Goal: Obtain resource: Download file/media

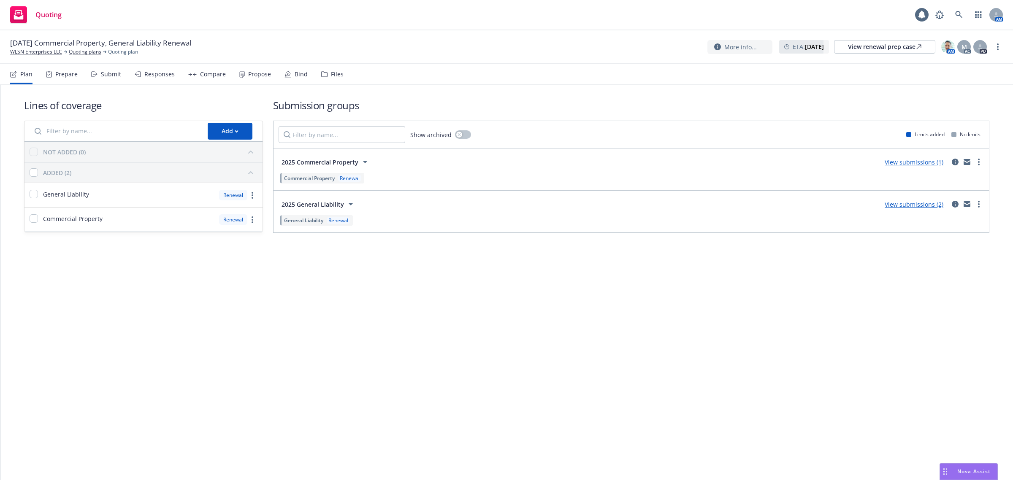
click at [248, 77] on div "Propose" at bounding box center [259, 74] width 23 height 7
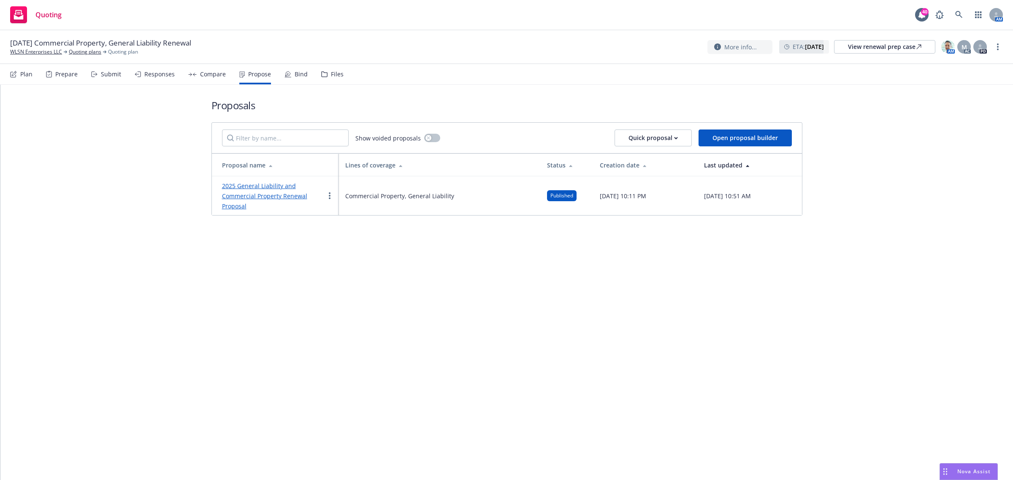
click at [247, 184] on link "2025 General Liability and Commercial Property Renewal Proposal" at bounding box center [264, 196] width 85 height 28
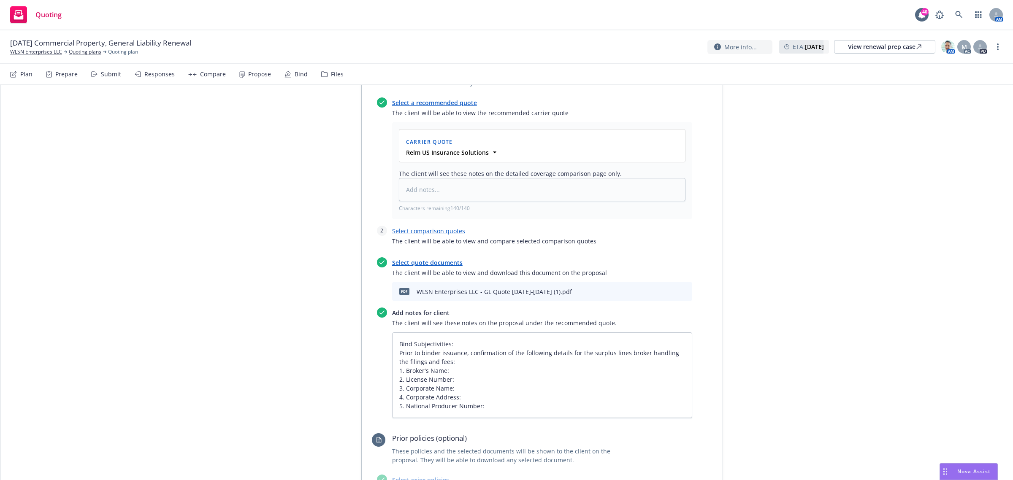
scroll to position [369, 0]
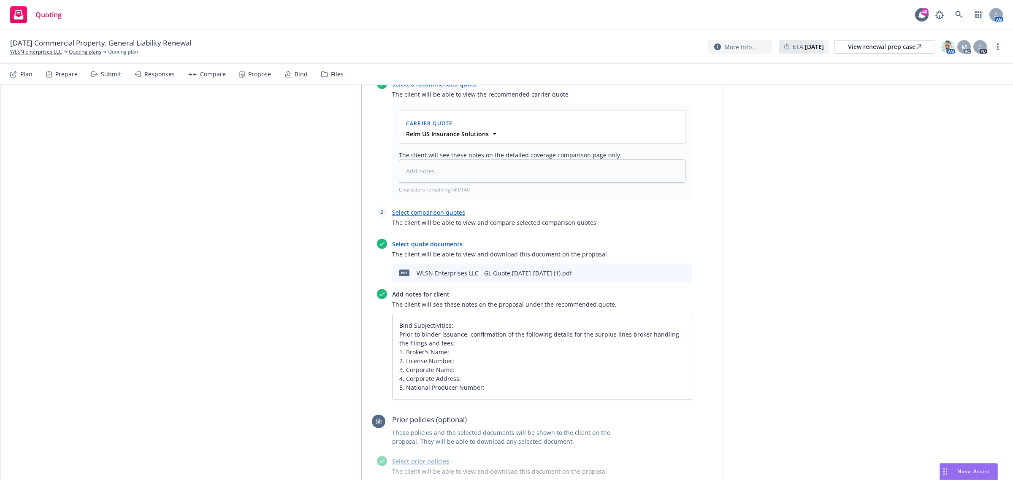
click at [654, 273] on icon "download file" at bounding box center [656, 271] width 5 height 5
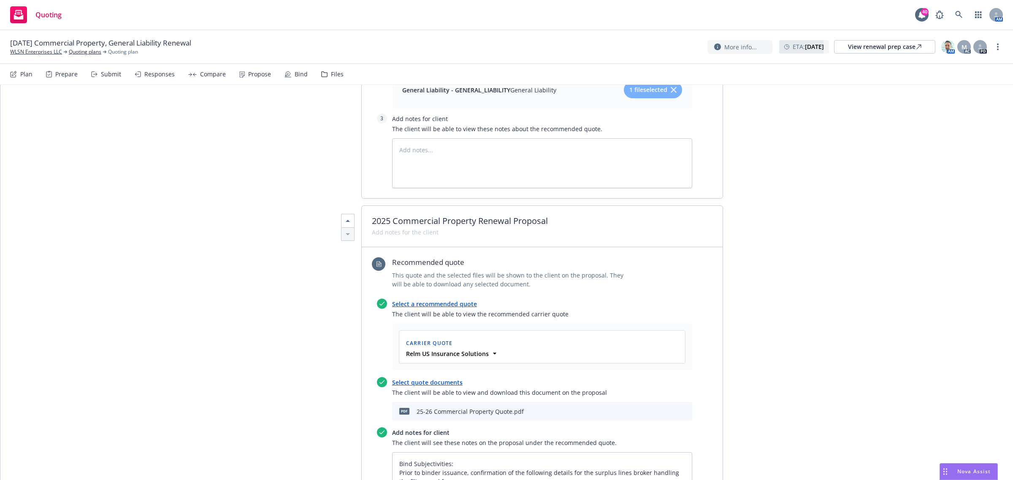
scroll to position [897, 0]
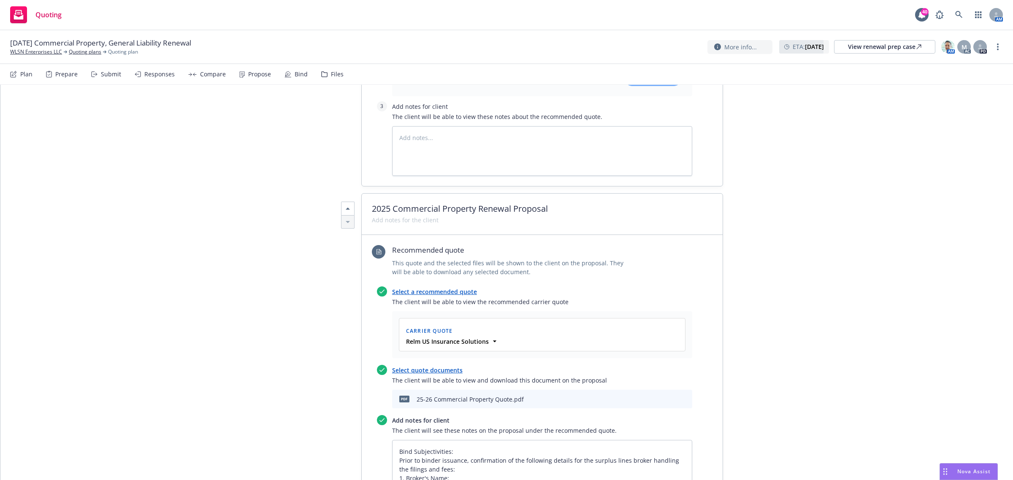
click at [653, 402] on icon "download file" at bounding box center [656, 401] width 7 height 2
type textarea "x"
click at [956, 13] on icon at bounding box center [958, 14] width 7 height 7
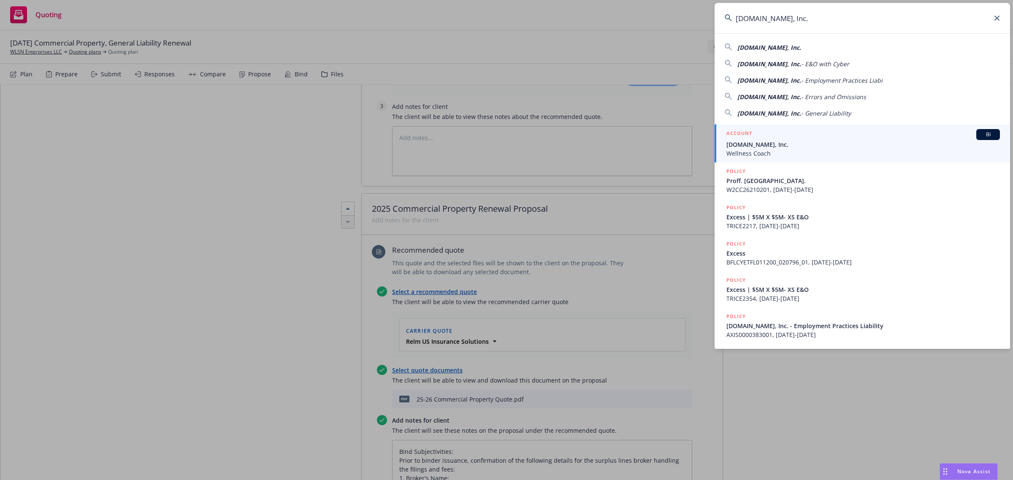
type input "[DOMAIN_NAME], Inc."
drag, startPoint x: 805, startPoint y: 140, endPoint x: 810, endPoint y: 138, distance: 6.1
click at [805, 140] on span "[DOMAIN_NAME], Inc." at bounding box center [862, 144] width 273 height 9
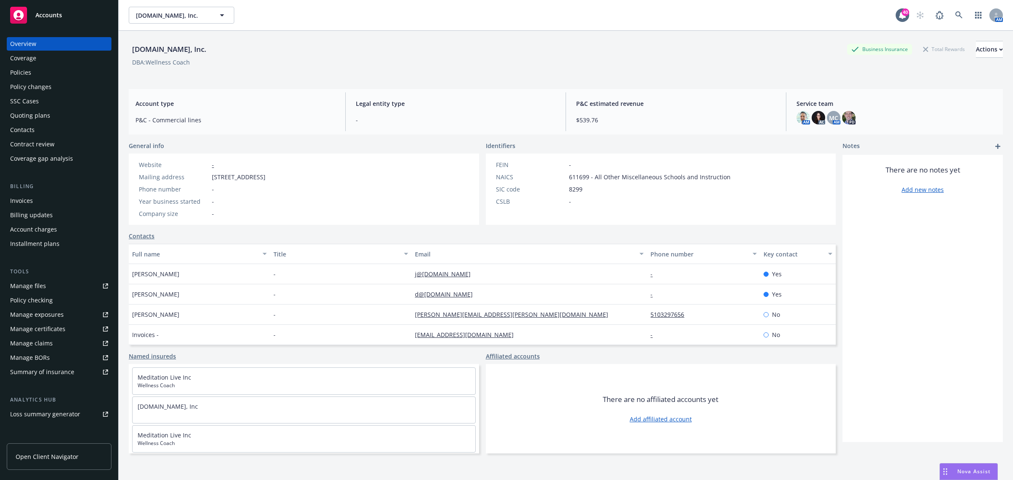
click at [34, 66] on div "Policies" at bounding box center [59, 73] width 98 height 14
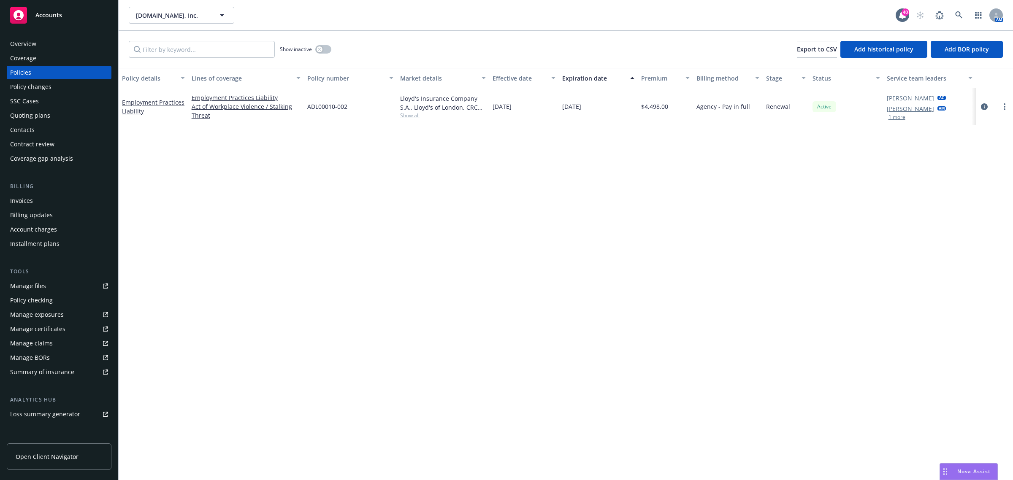
click at [30, 114] on div "Quoting plans" at bounding box center [30, 116] width 40 height 14
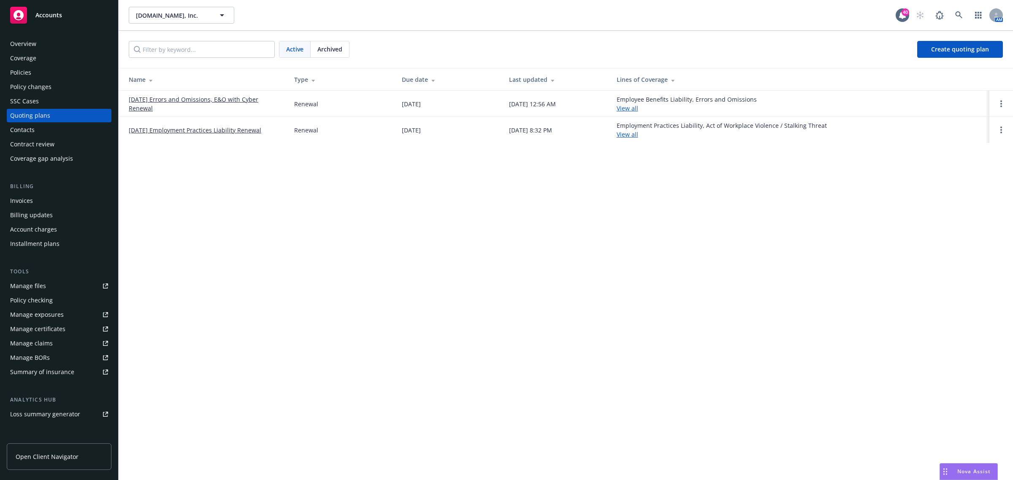
click at [178, 100] on link "[DATE] Errors and Omissions, E&O with Cyber Renewal" at bounding box center [205, 104] width 152 height 18
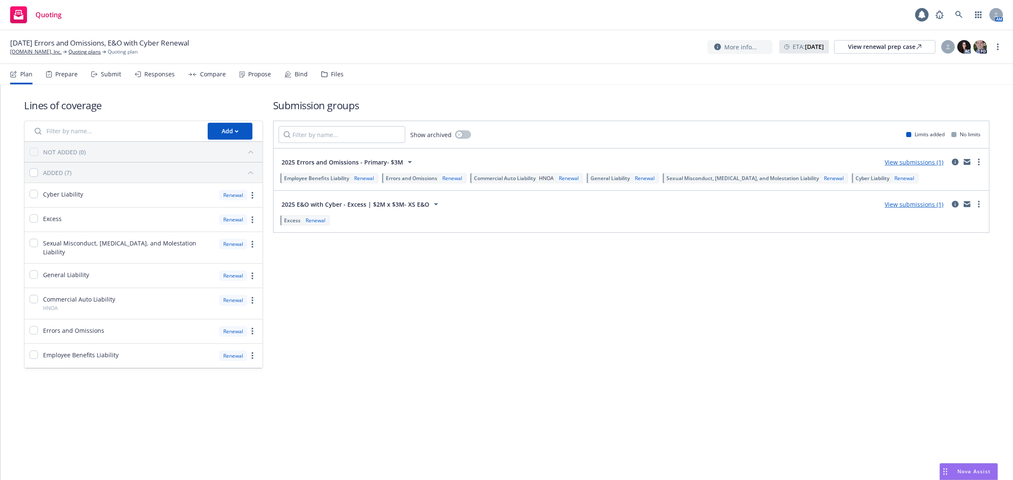
click at [258, 76] on div "Propose" at bounding box center [259, 74] width 23 height 7
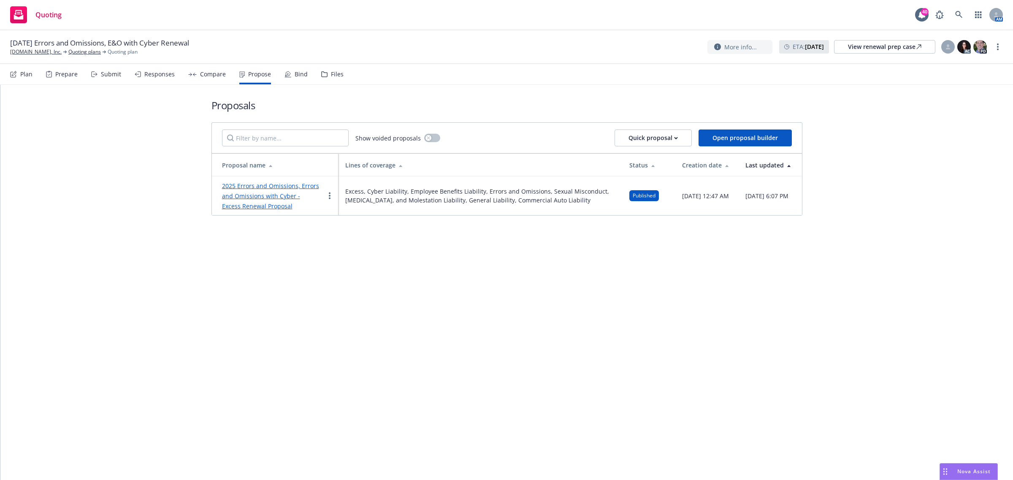
click at [280, 185] on link "2025 Errors and Omissions, Errors and Omissions with Cyber - Excess Renewal Pro…" at bounding box center [270, 196] width 97 height 28
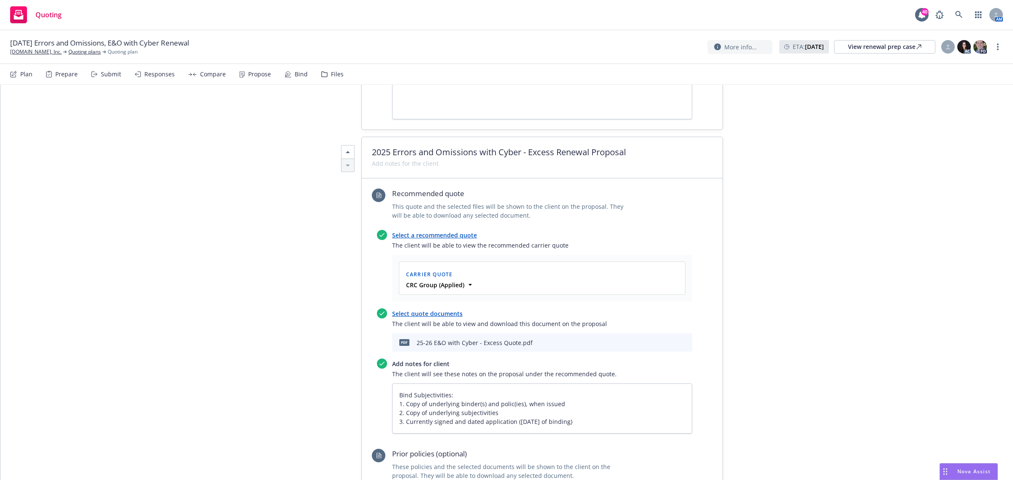
scroll to position [897, 0]
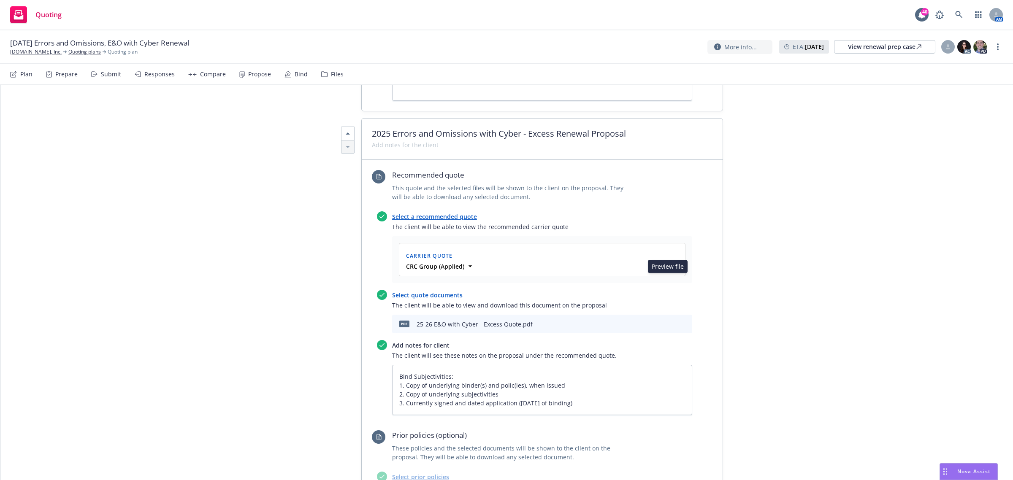
click at [670, 321] on icon "preview file" at bounding box center [671, 324] width 8 height 6
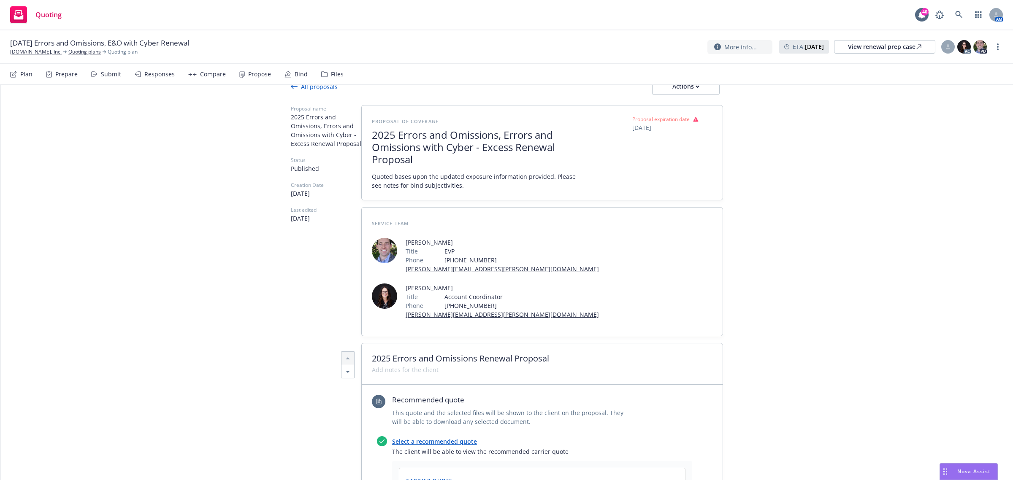
scroll to position [0, 0]
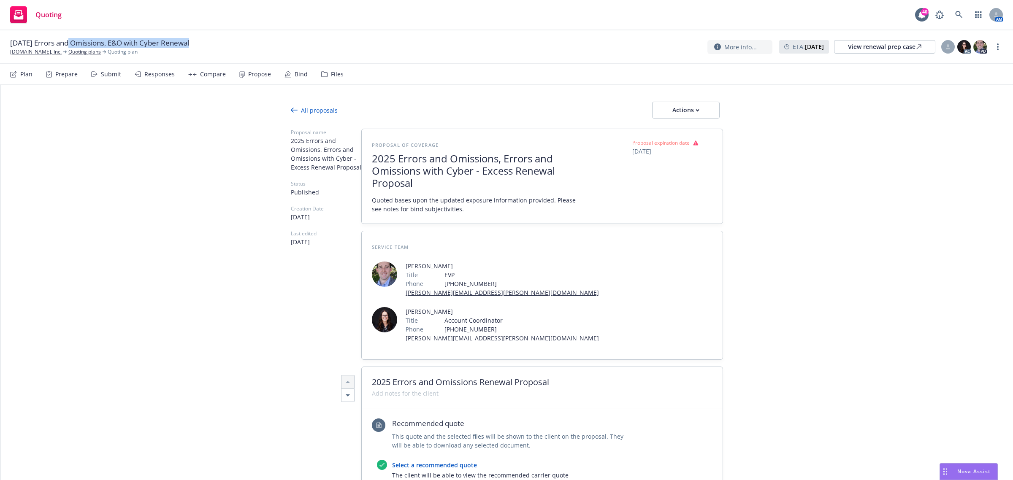
drag, startPoint x: 212, startPoint y: 40, endPoint x: 68, endPoint y: 41, distance: 144.3
click at [68, 41] on div "09/09/25 Errors and Omissions, E&O with Cyber Renewal Meditation.live, Inc. Quo…" at bounding box center [506, 47] width 992 height 18
type textarea "x"
click at [45, 50] on link "[DOMAIN_NAME], Inc." at bounding box center [35, 52] width 51 height 8
